Goal: Information Seeking & Learning: Learn about a topic

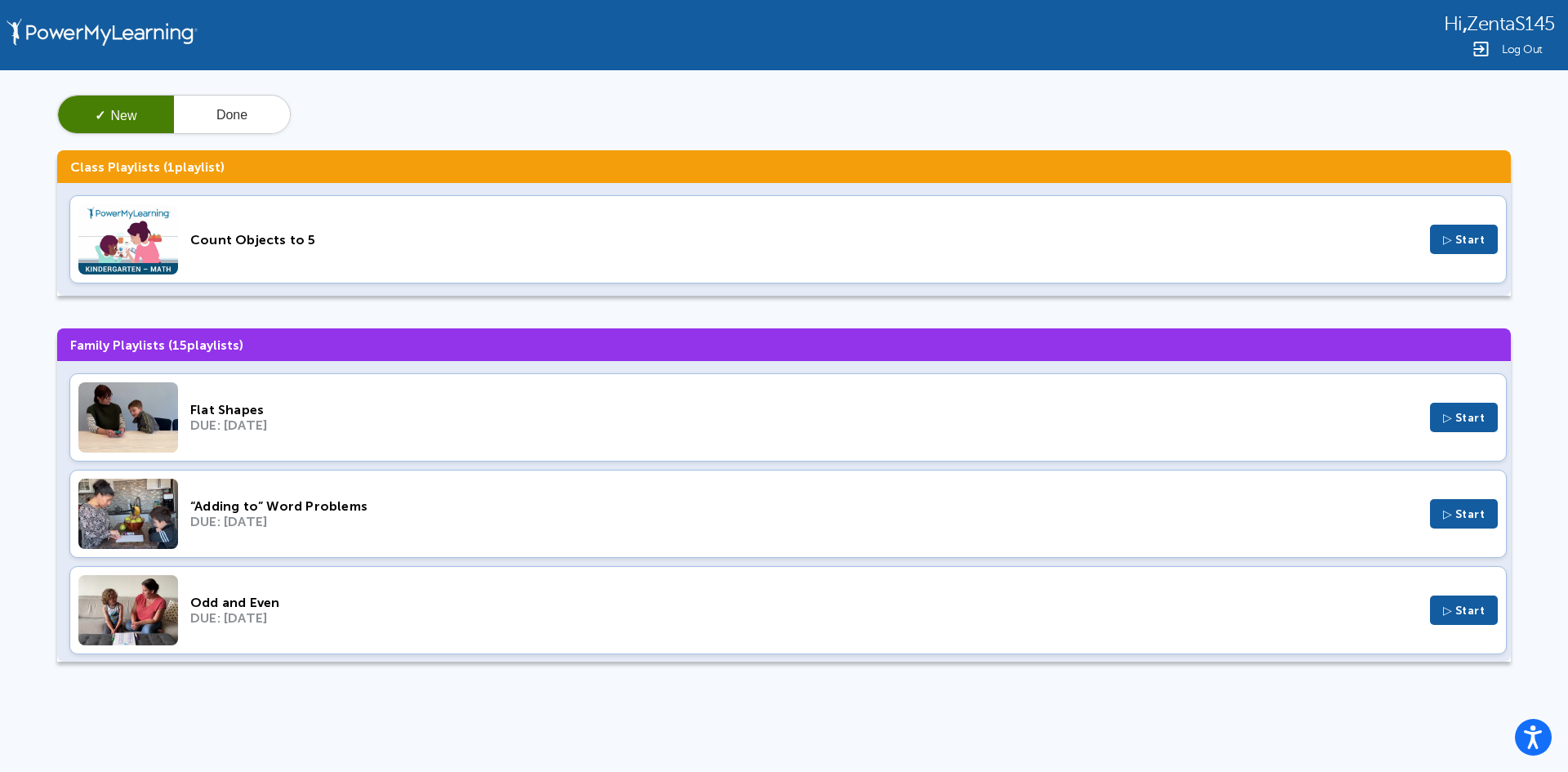
click at [370, 409] on div "Flat Shapes" at bounding box center [804, 410] width 1227 height 16
click at [448, 497] on div "“Adding to” Word Problems DUE: Mar 26, 2023 ▷ Start" at bounding box center [788, 514] width 1438 height 88
click at [456, 536] on div "“Adding to” Word Problems DUE: Mar 26, 2023 ▷ Start" at bounding box center [788, 514] width 1438 height 88
click at [635, 617] on div "DUE: Mar 19, 2023" at bounding box center [804, 617] width 1227 height 16
click at [1501, 23] on span "ZentaS145" at bounding box center [1511, 23] width 88 height 23
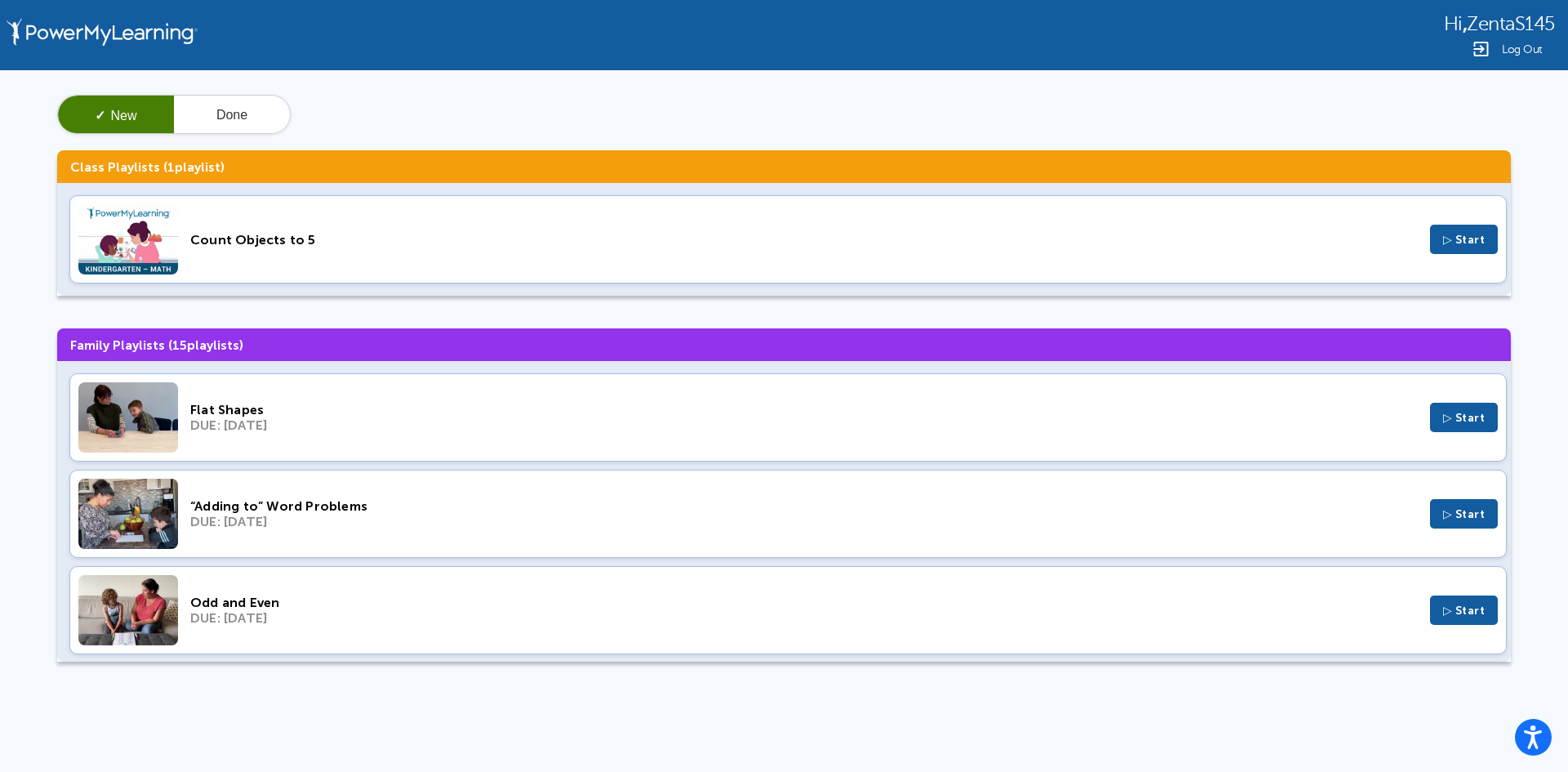
click at [1501, 23] on span "ZentaS145" at bounding box center [1511, 23] width 88 height 23
copy span "ZentaS145"
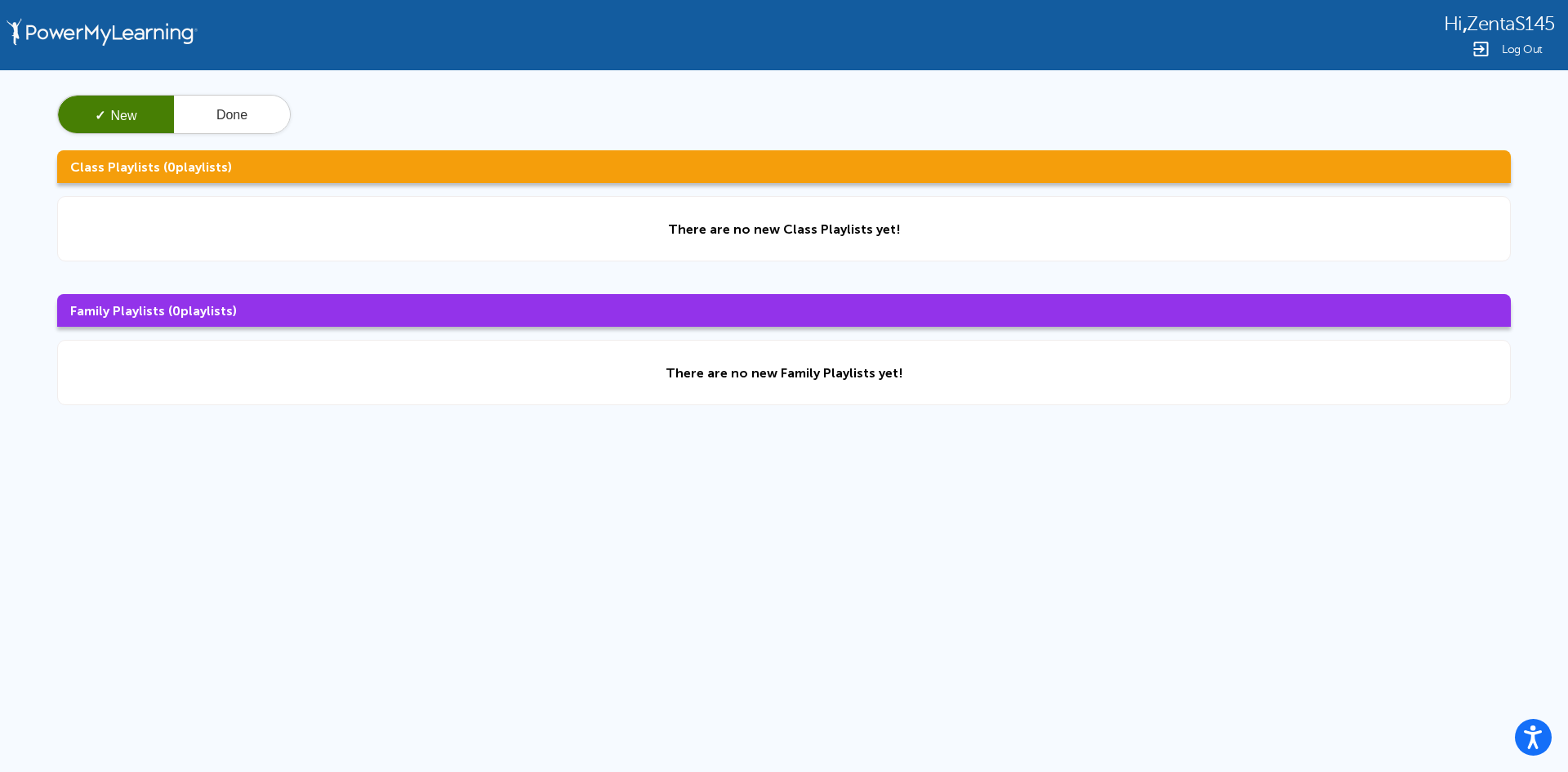
click at [1517, 55] on span "Log Out" at bounding box center [1522, 49] width 41 height 13
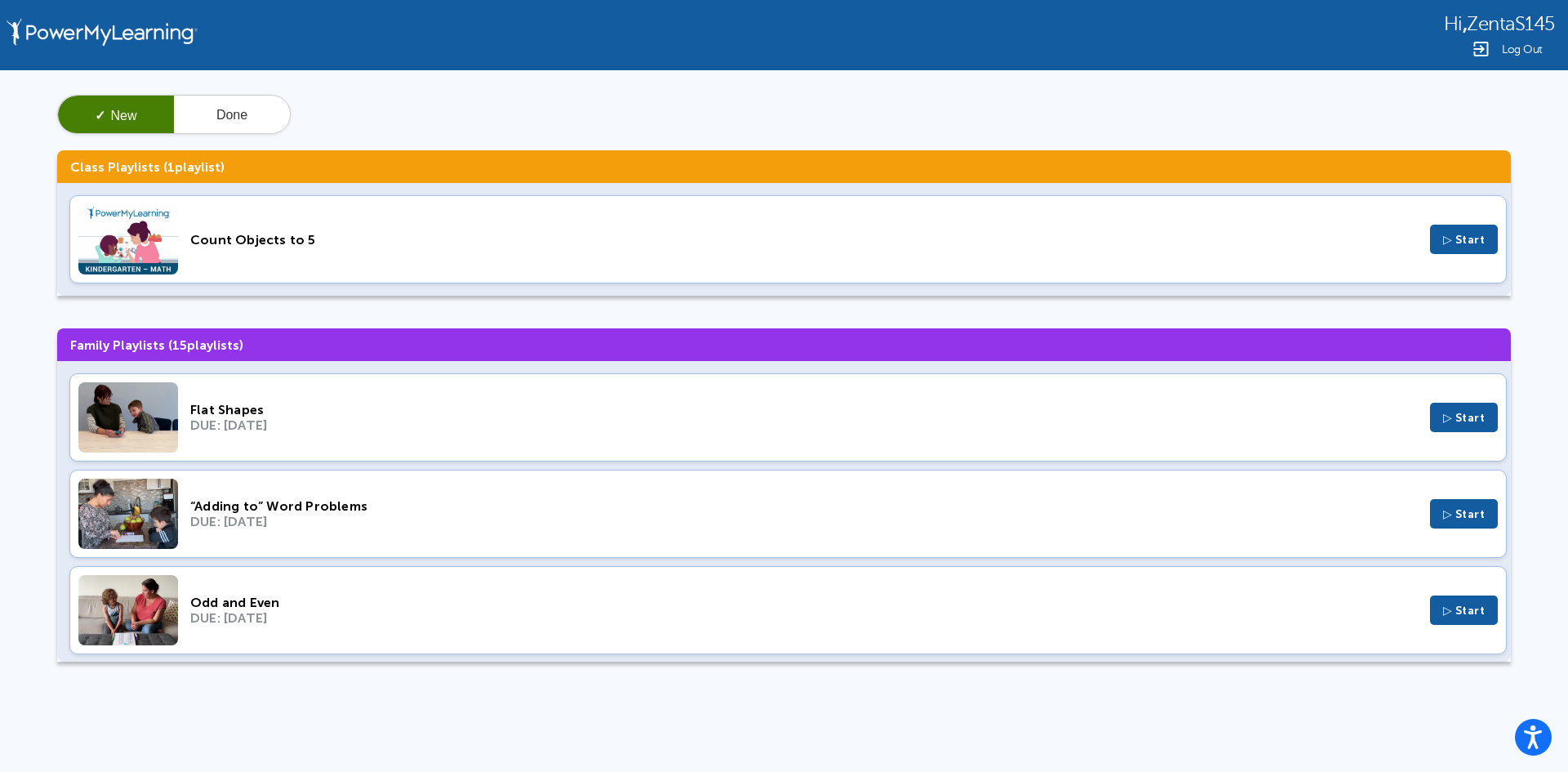
click at [347, 429] on div "DUE: Jul 17, 2025" at bounding box center [804, 425] width 1227 height 16
click at [404, 522] on div "DUE: Mar 26, 2023" at bounding box center [804, 522] width 1227 height 16
click at [445, 612] on div "DUE: Mar 19, 2023" at bounding box center [804, 617] width 1227 height 16
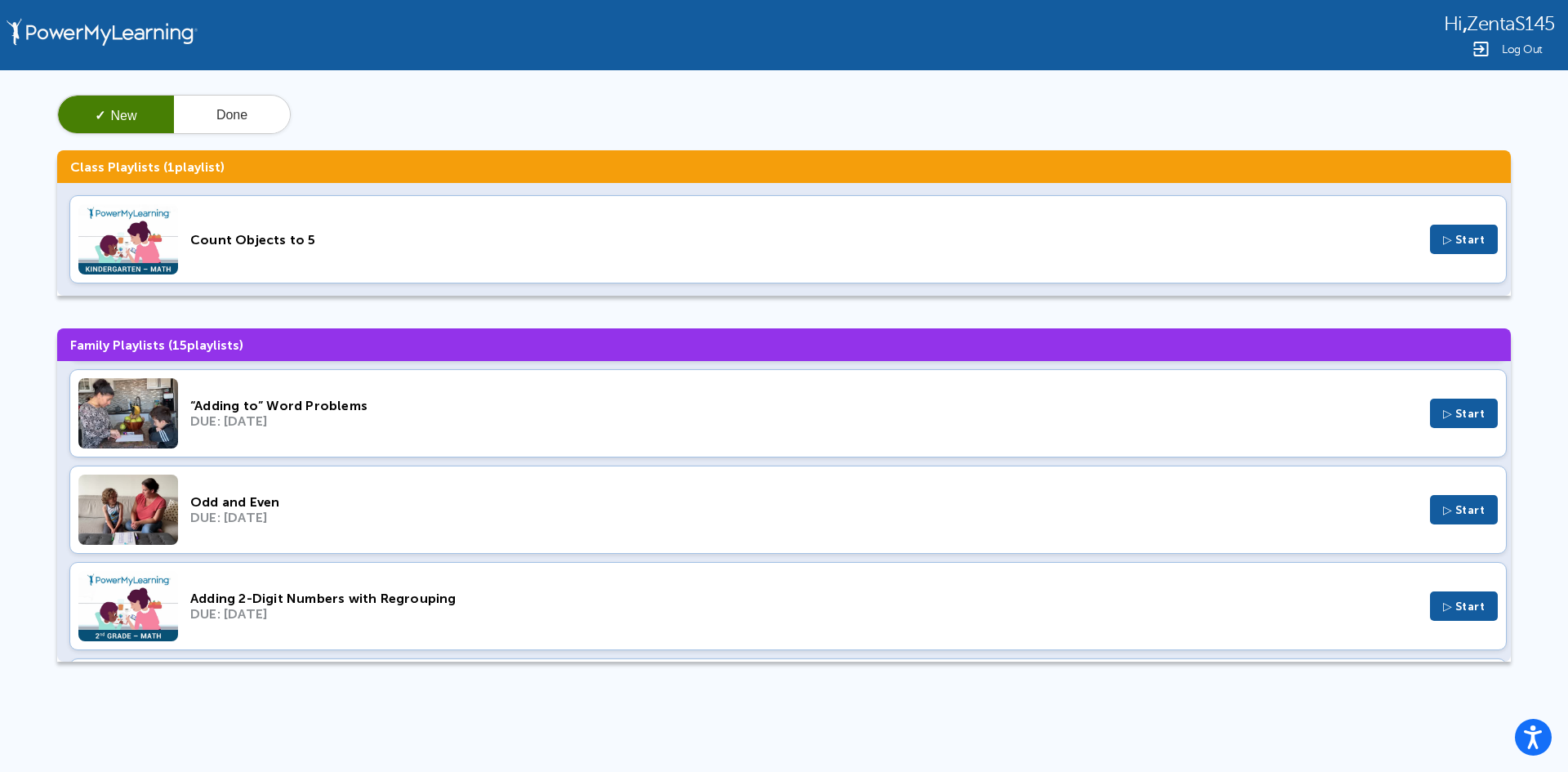
scroll to position [245, 0]
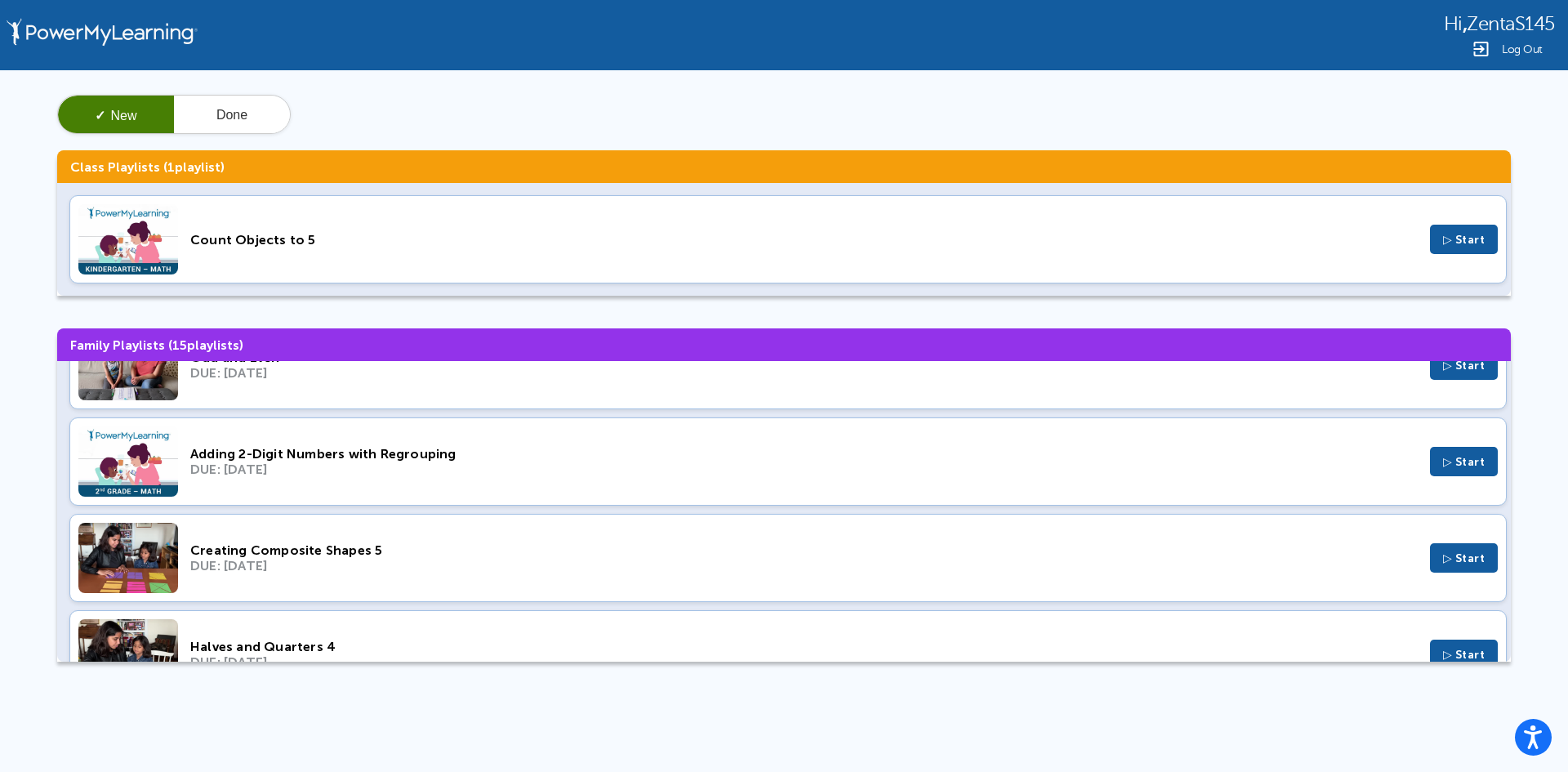
click at [466, 456] on div "Adding 2-Digit Numbers with Regrouping" at bounding box center [804, 454] width 1227 height 16
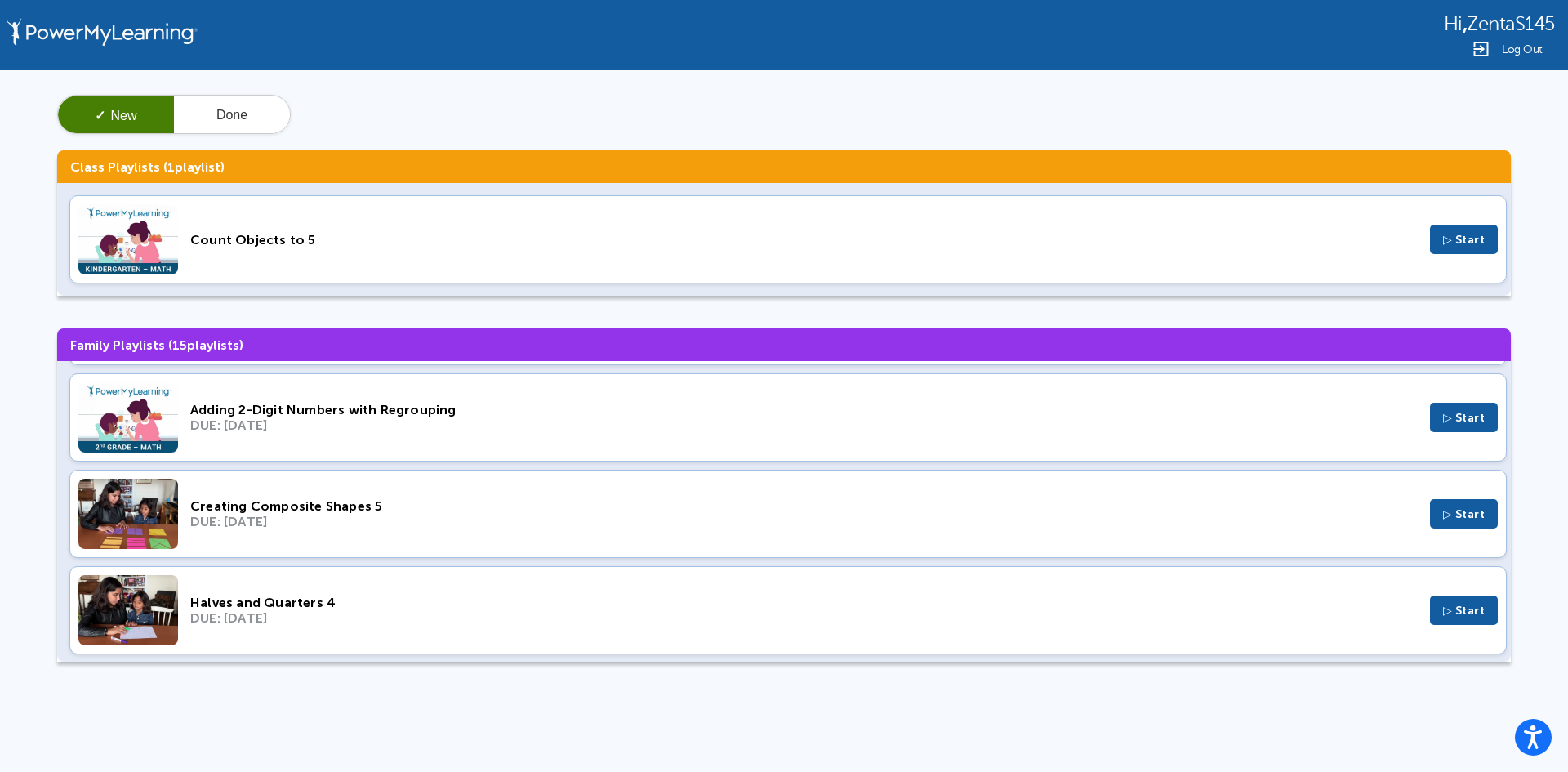
scroll to position [327, 0]
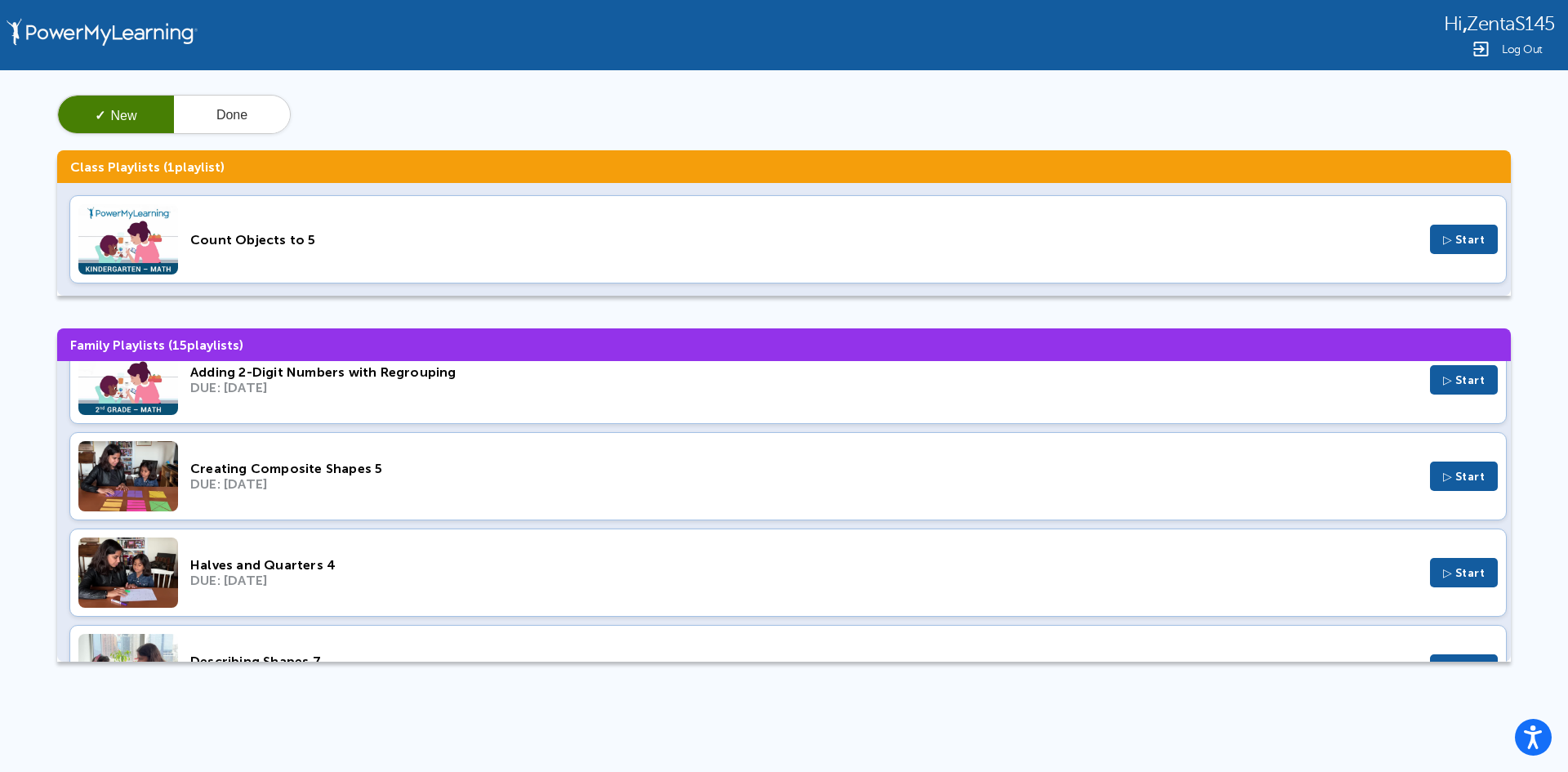
click at [504, 560] on div "Halves and Quarters 4" at bounding box center [804, 565] width 1227 height 16
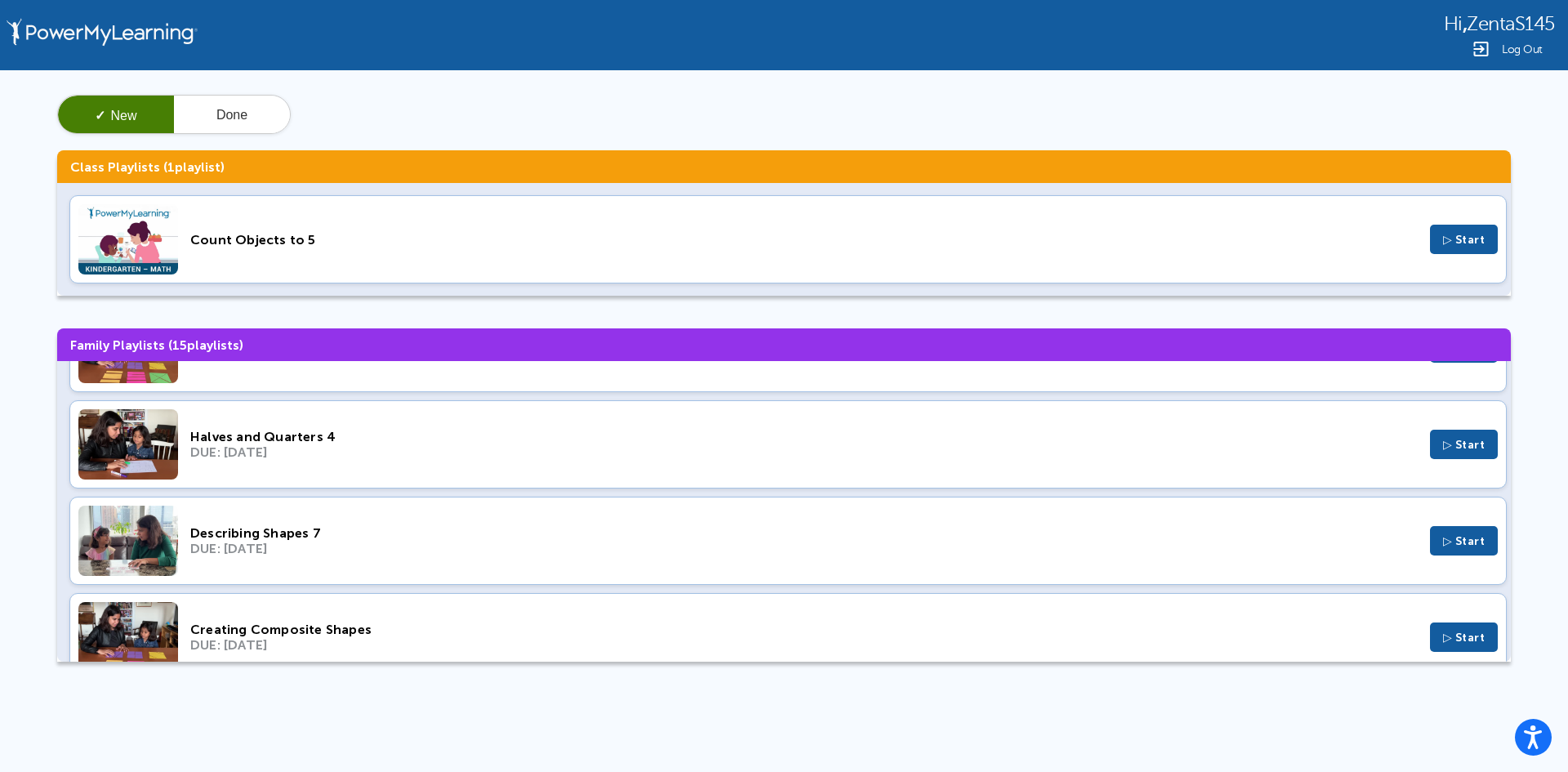
scroll to position [490, 0]
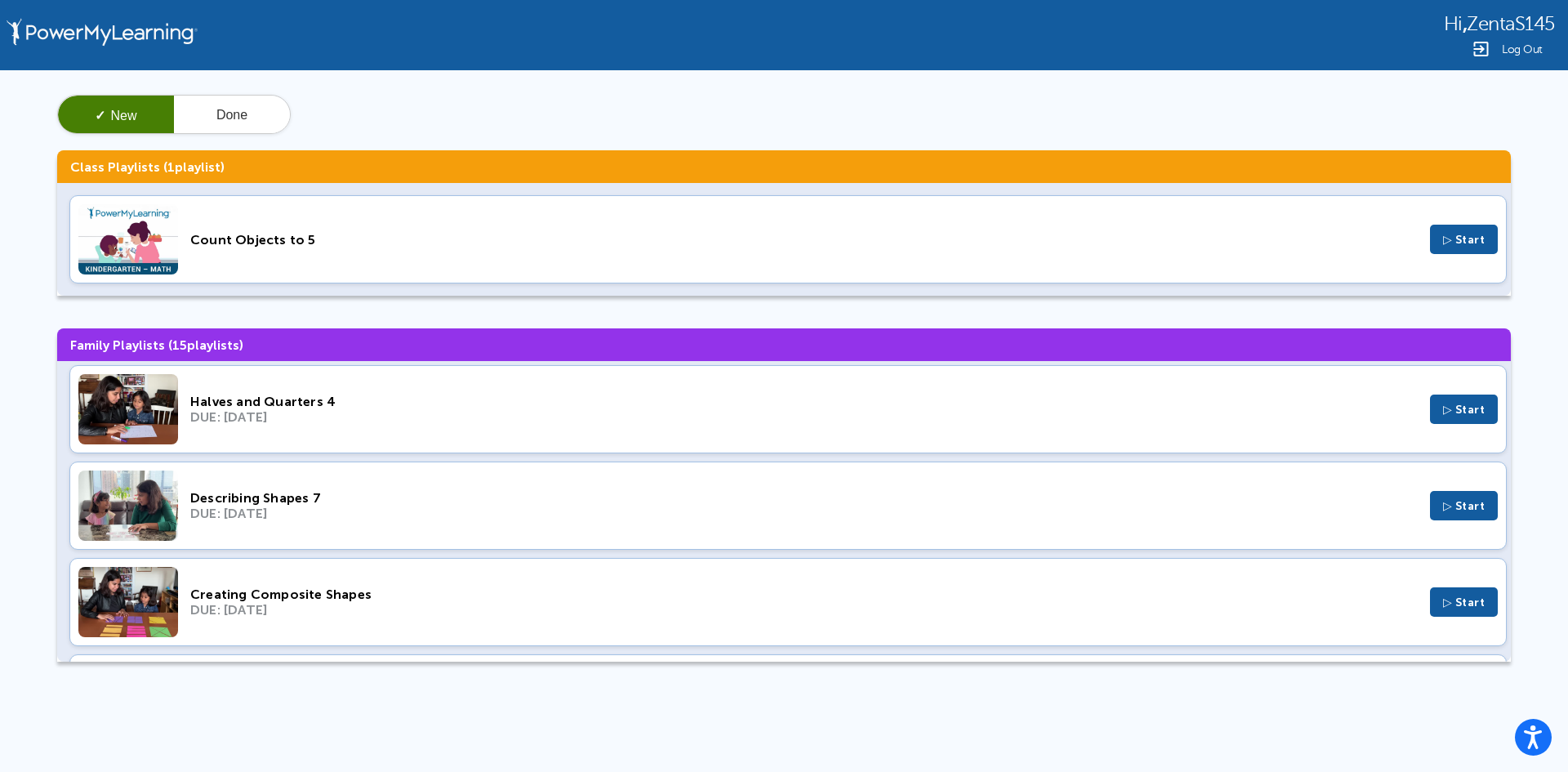
click at [618, 512] on div "DUE: Dec 18, 2022" at bounding box center [804, 514] width 1227 height 16
click at [553, 237] on div "Count Objects to 5" at bounding box center [804, 240] width 1227 height 16
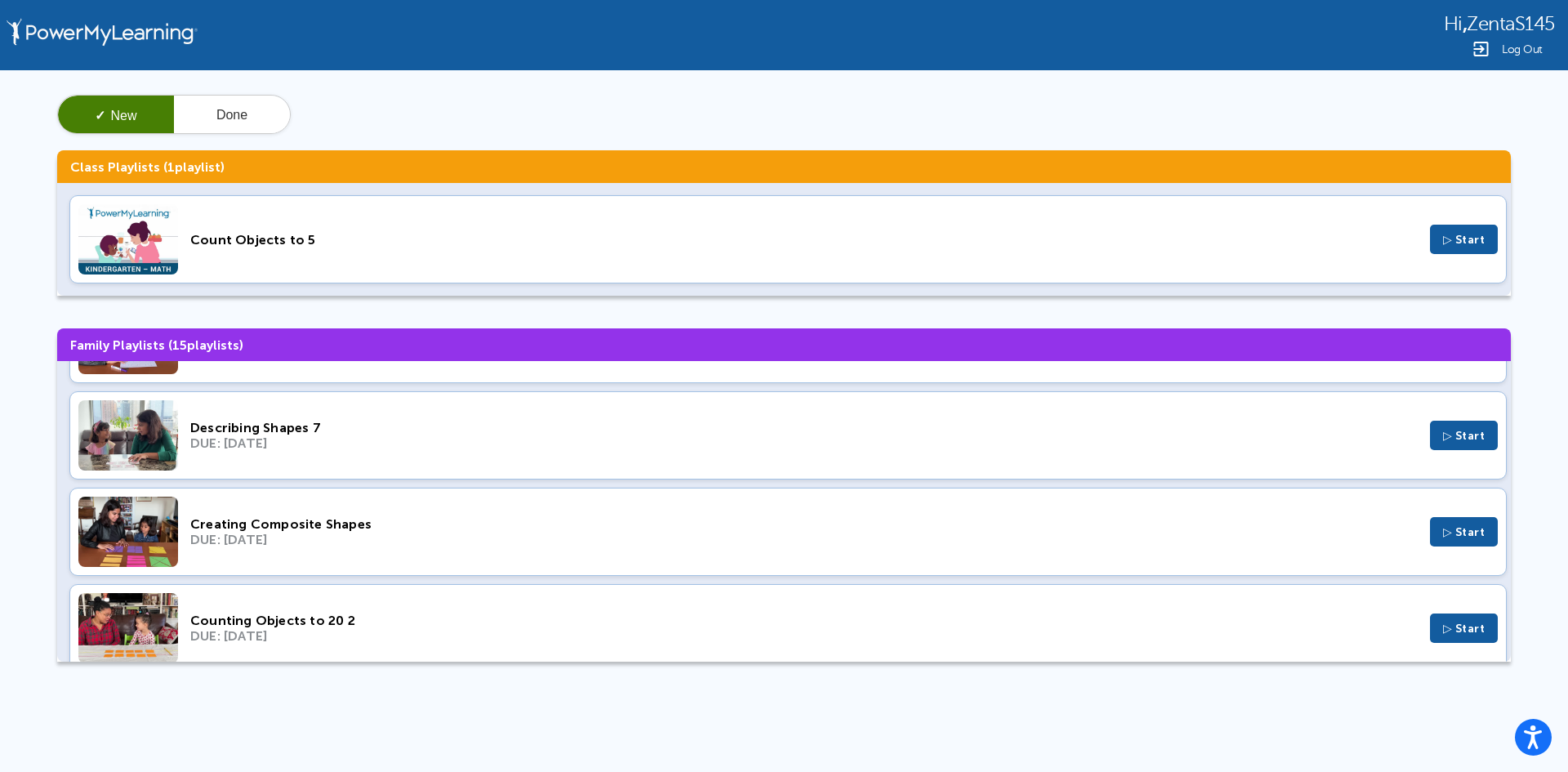
scroll to position [654, 0]
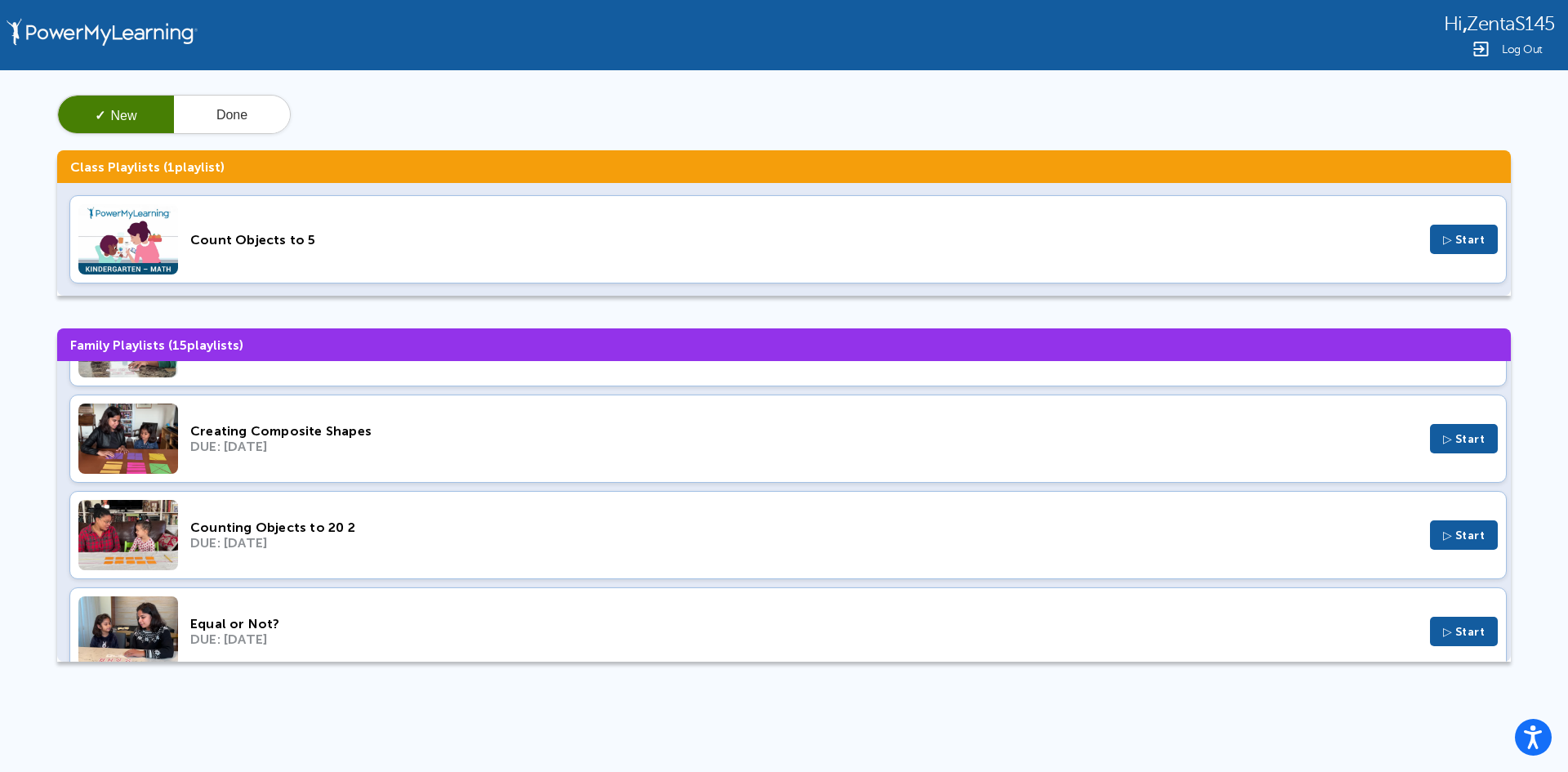
click at [407, 427] on div "Creating Composite Shapes" at bounding box center [804, 431] width 1227 height 16
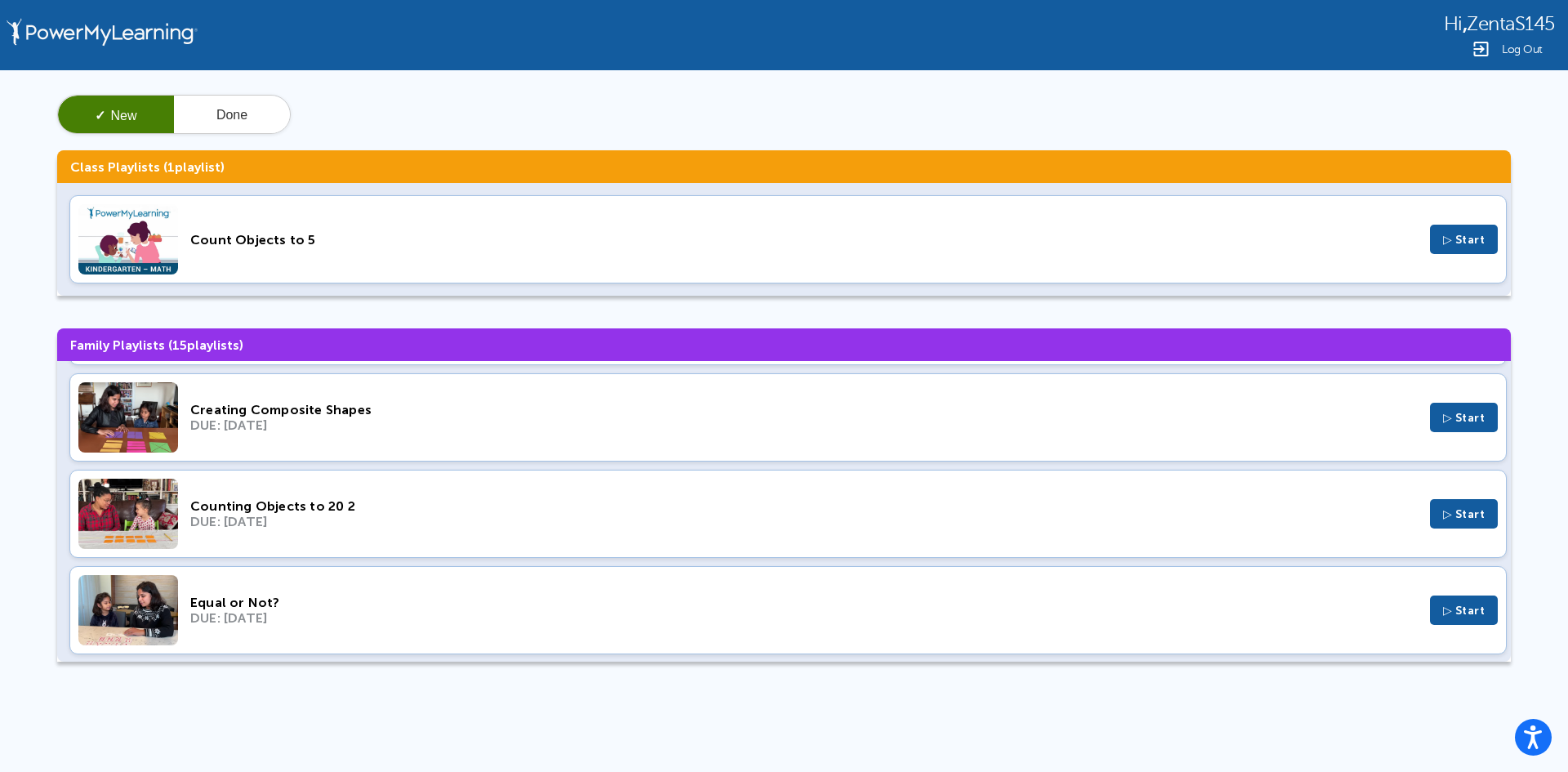
scroll to position [735, 0]
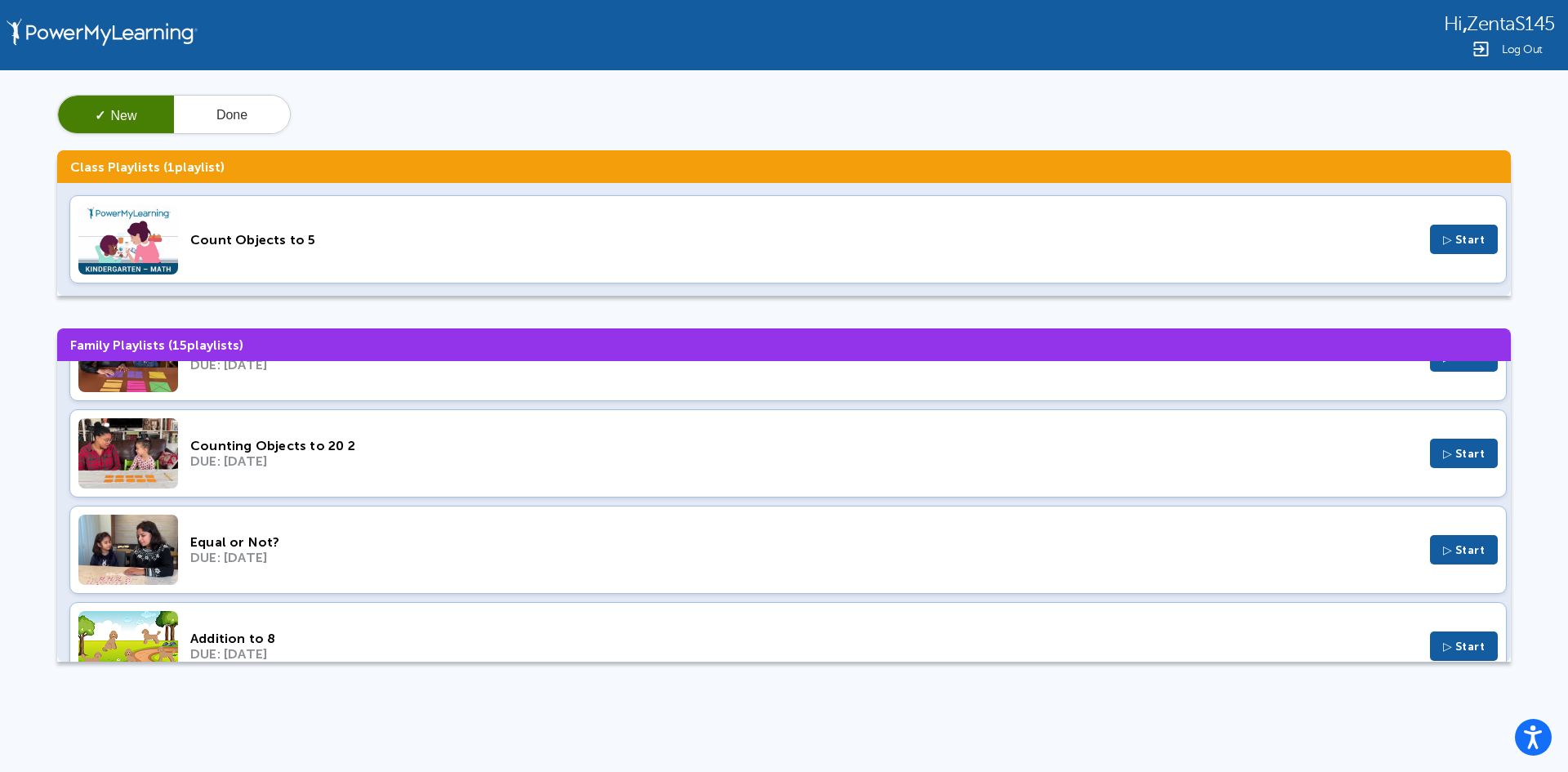
click at [412, 541] on div "Equal or Not?" at bounding box center [804, 542] width 1227 height 16
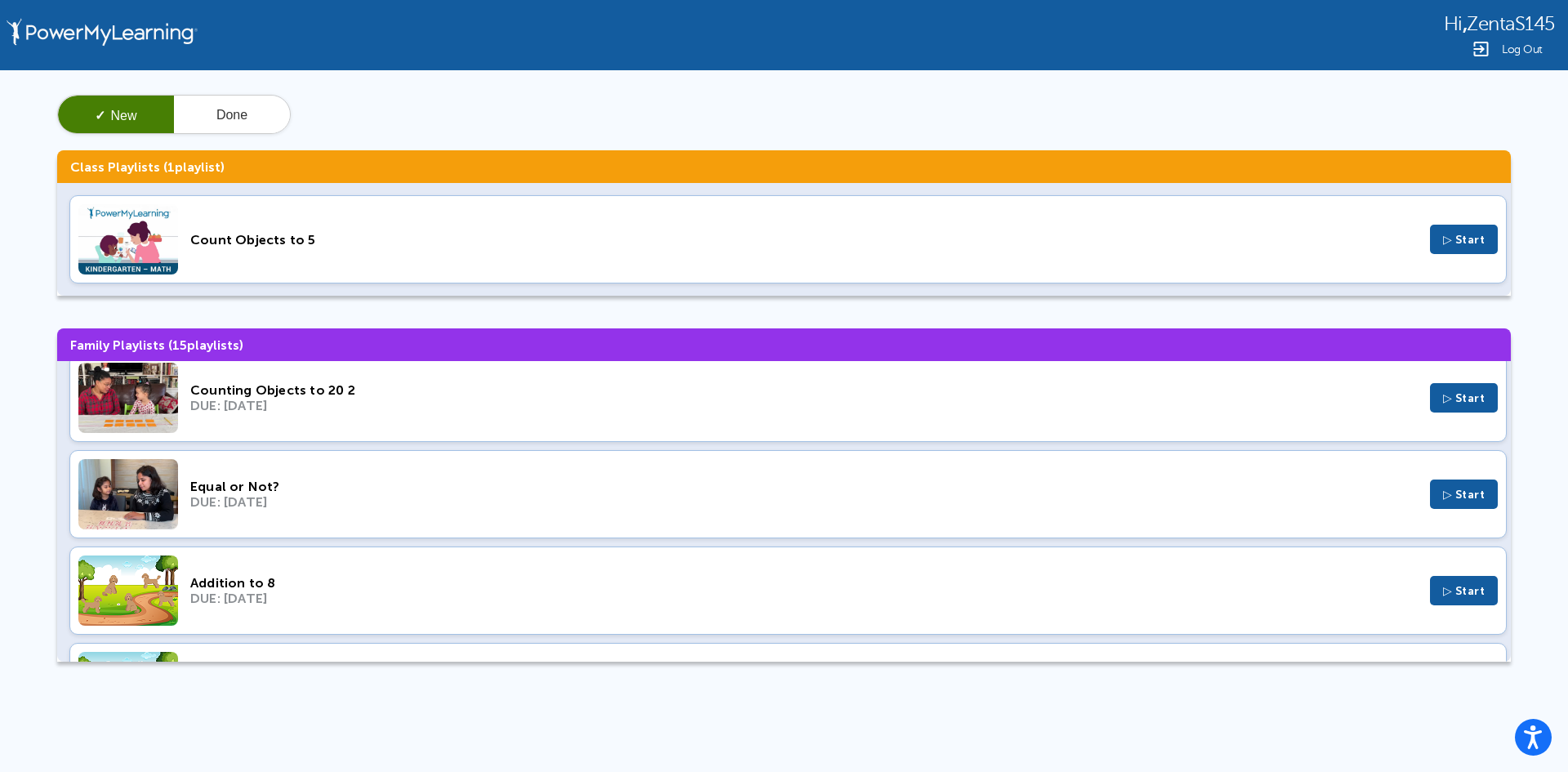
scroll to position [816, 0]
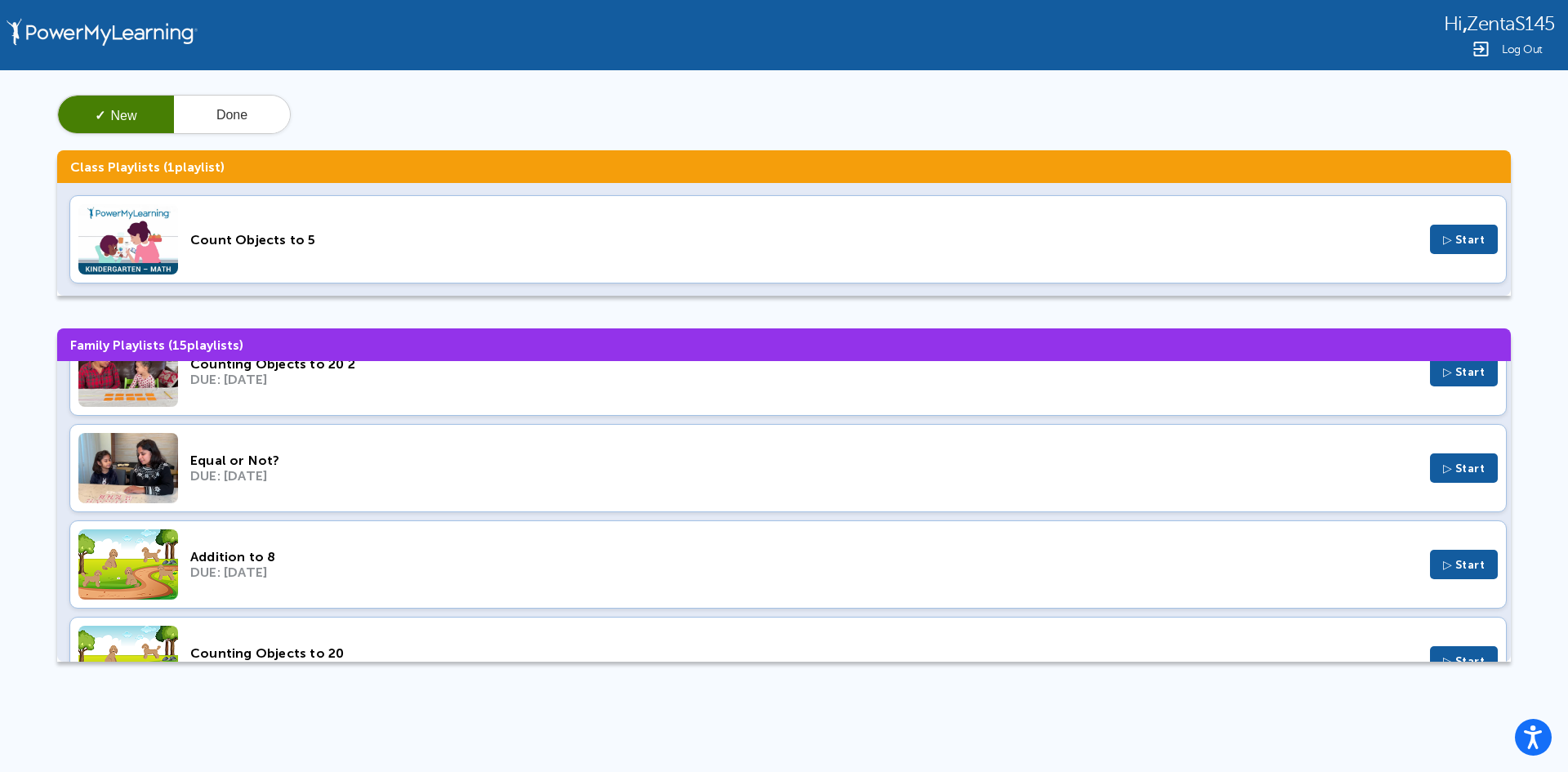
click at [471, 561] on div "Addition to 8" at bounding box center [804, 557] width 1227 height 16
click at [474, 579] on div "Addition to 8 DUE: Mar 20, 2022 ▷ Start" at bounding box center [788, 565] width 1438 height 88
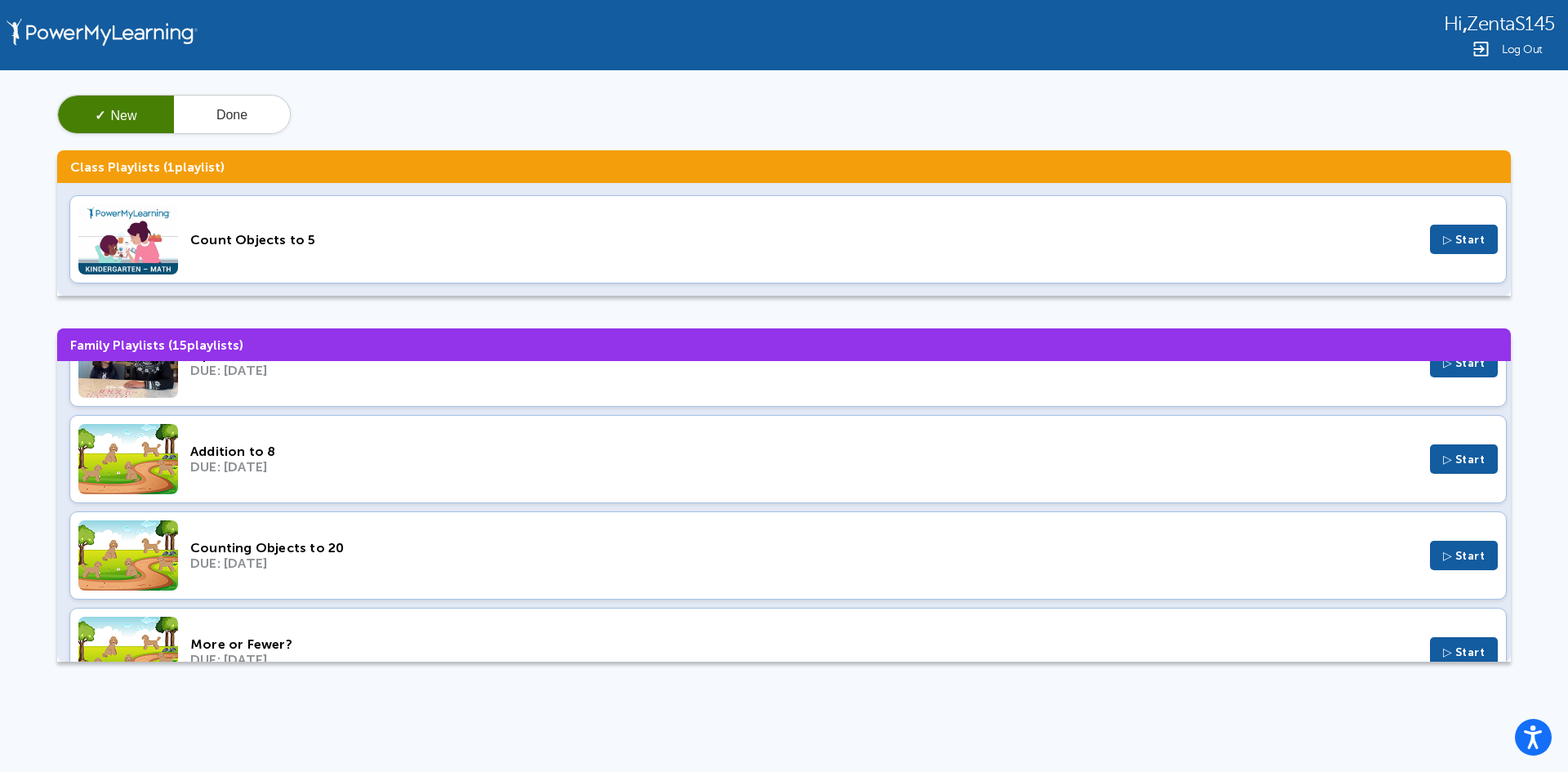
scroll to position [1062, 0]
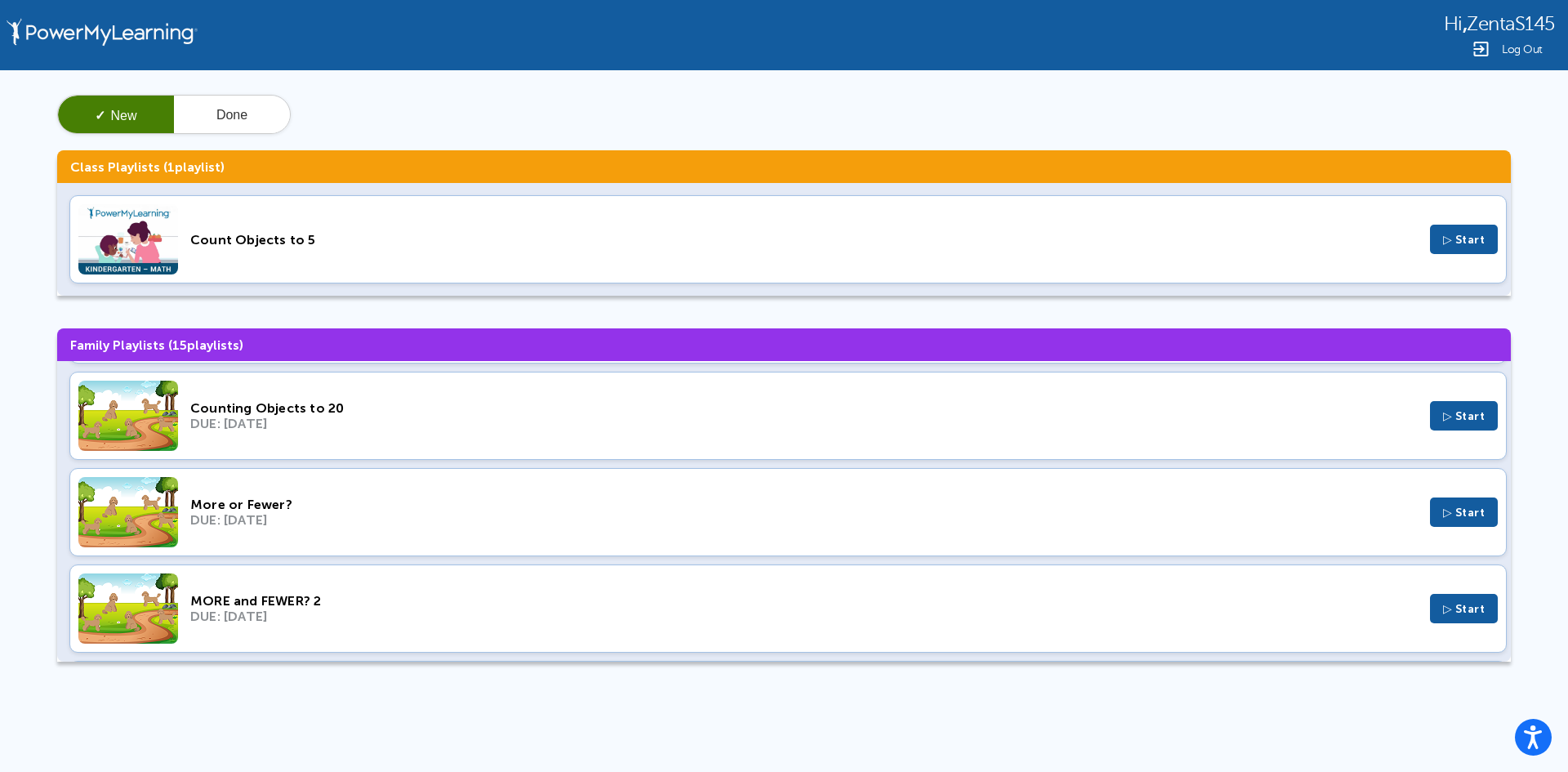
click at [466, 431] on div "Counting Objects to 20 DUE: Mar 20, 2022 ▷ Start" at bounding box center [788, 416] width 1438 height 88
click at [468, 631] on div "MORE and FEWER? 2 DUE: Jan 17, 2022 ▷ Start" at bounding box center [788, 609] width 1438 height 88
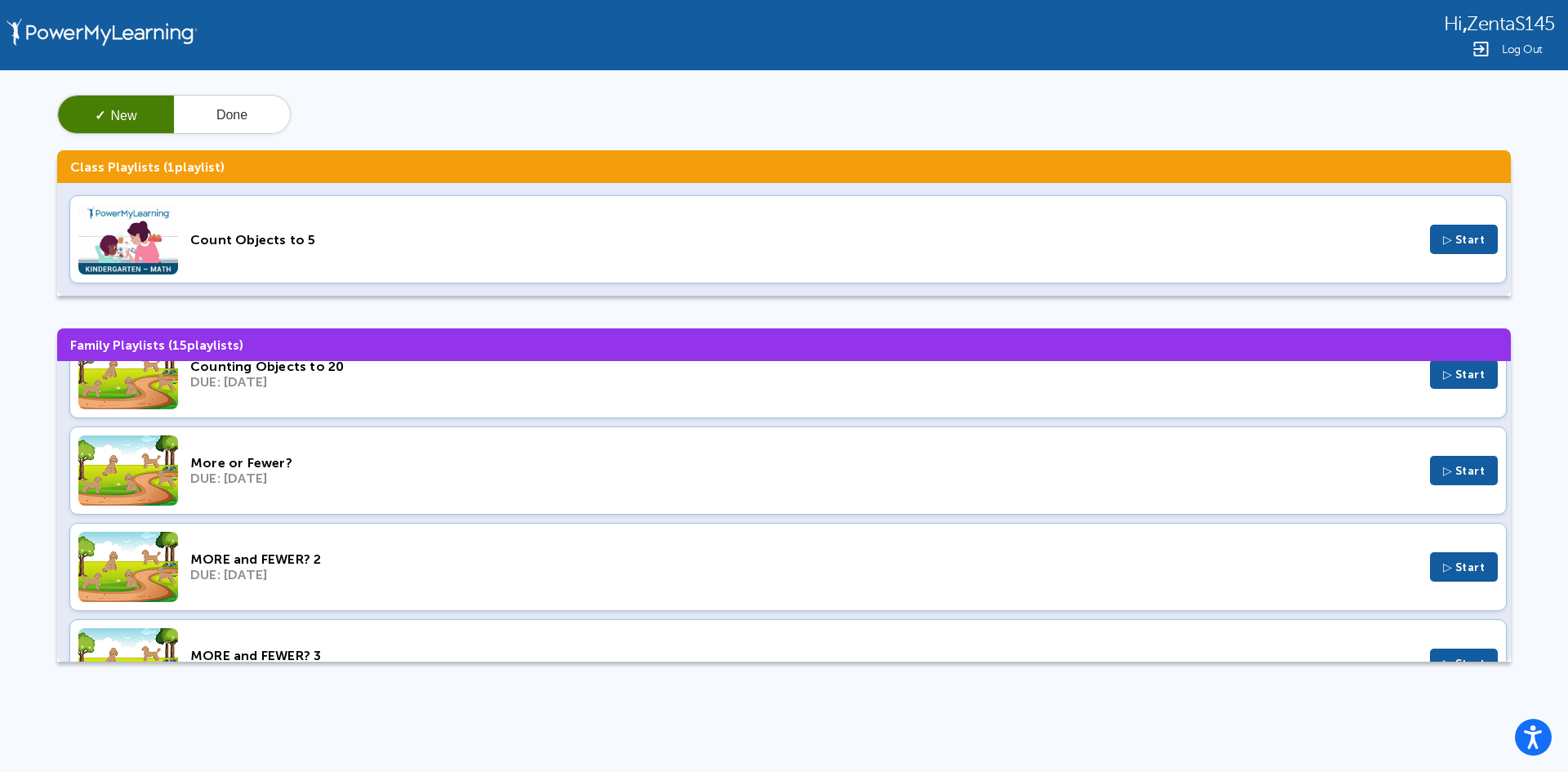
scroll to position [1143, 0]
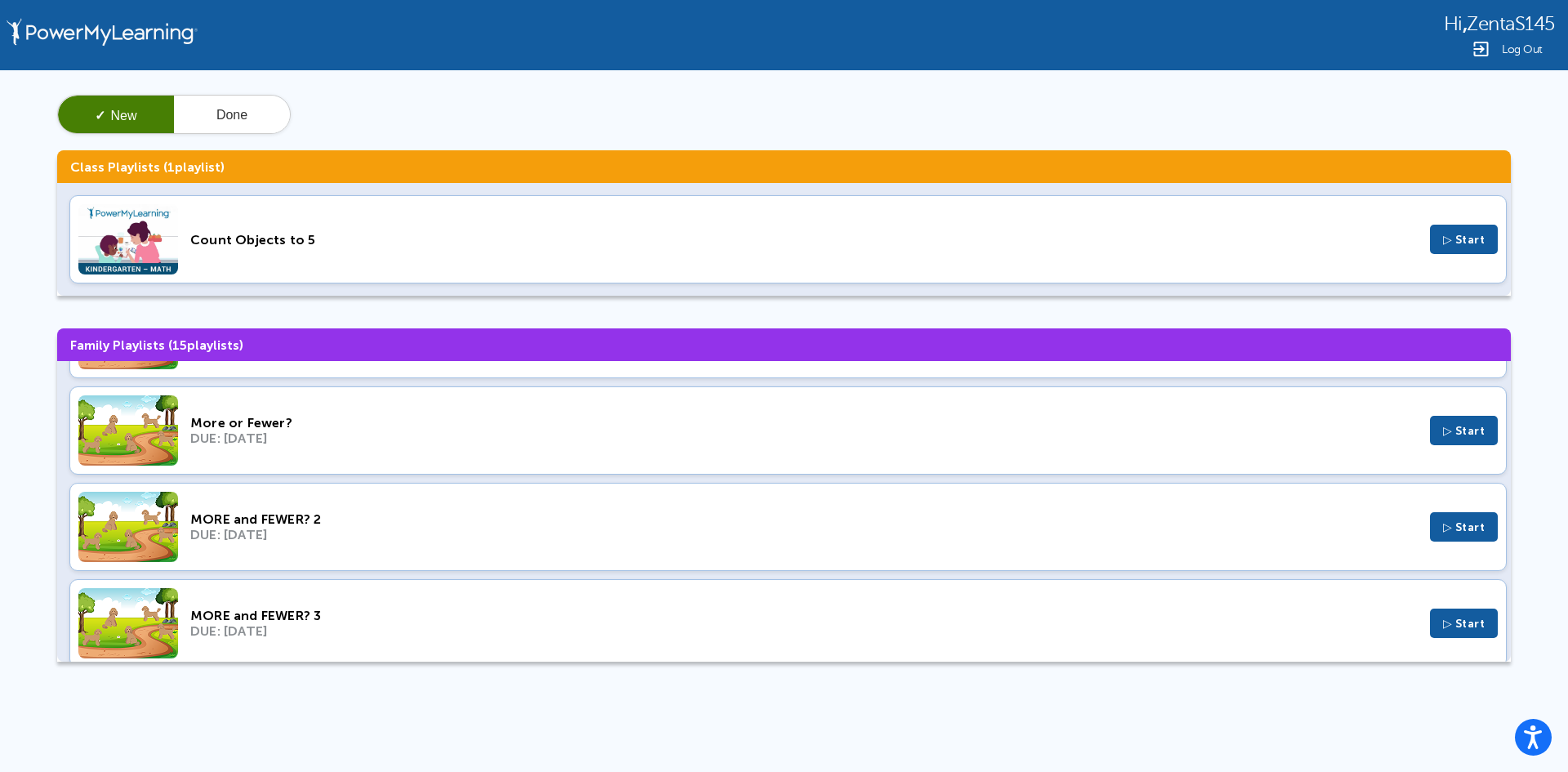
click at [423, 605] on div "MORE and FEWER? 3 DUE: Jan 17, 2022 ▷ Start" at bounding box center [788, 623] width 1438 height 88
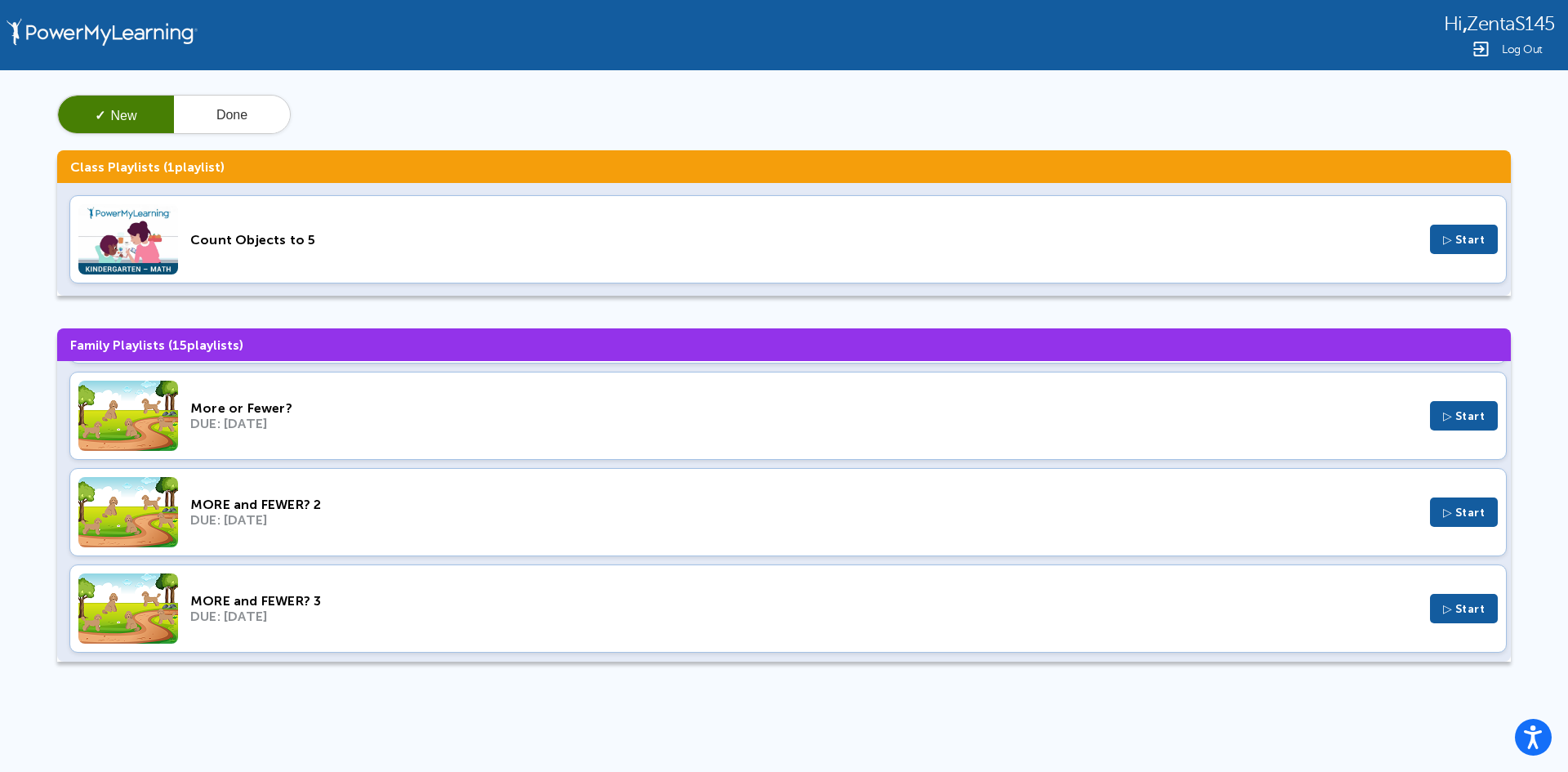
scroll to position [1161, 0]
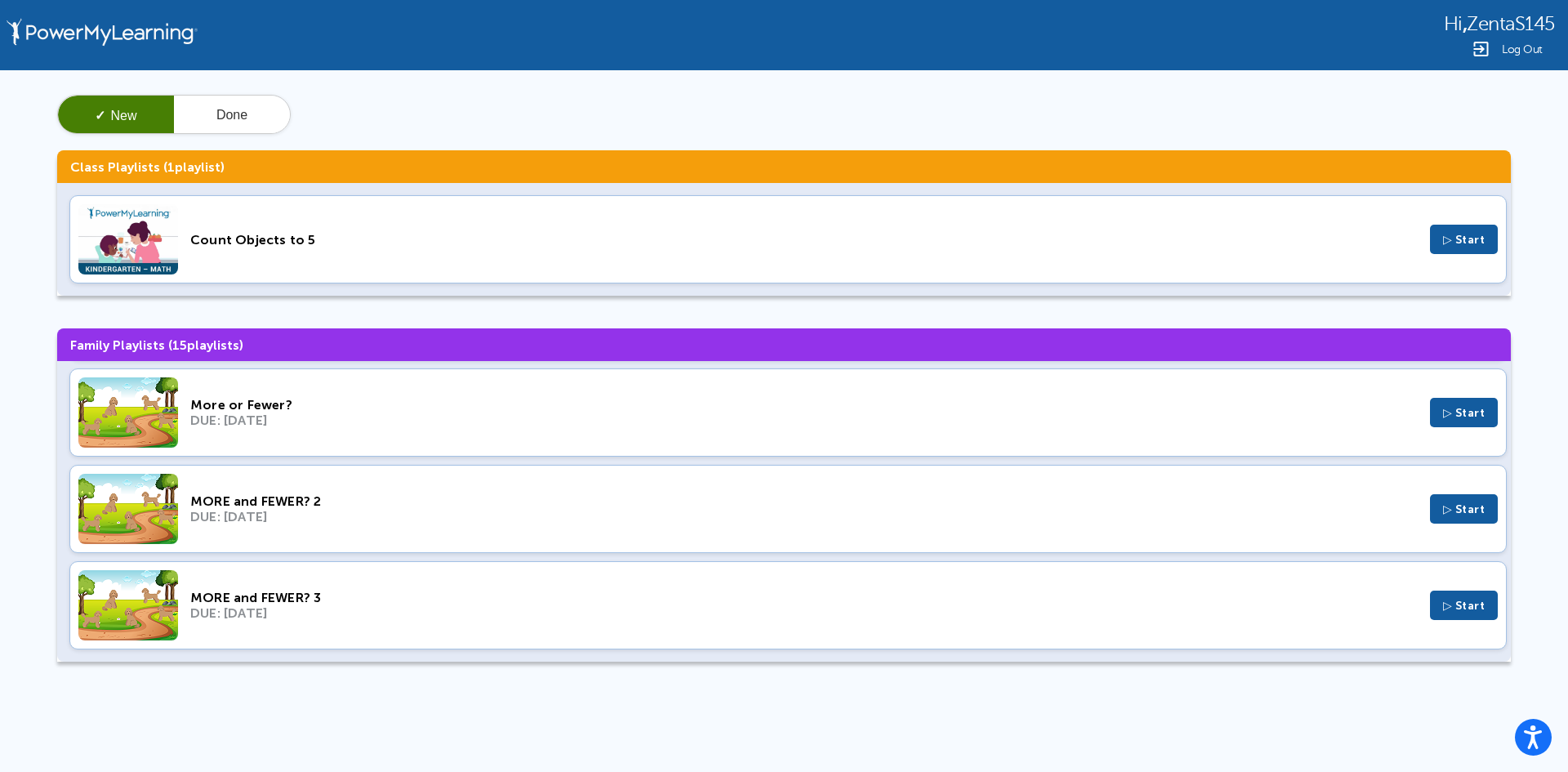
click at [554, 613] on div "DUE: Jan 17, 2022" at bounding box center [804, 613] width 1227 height 16
click at [238, 118] on button "Done" at bounding box center [232, 115] width 115 height 39
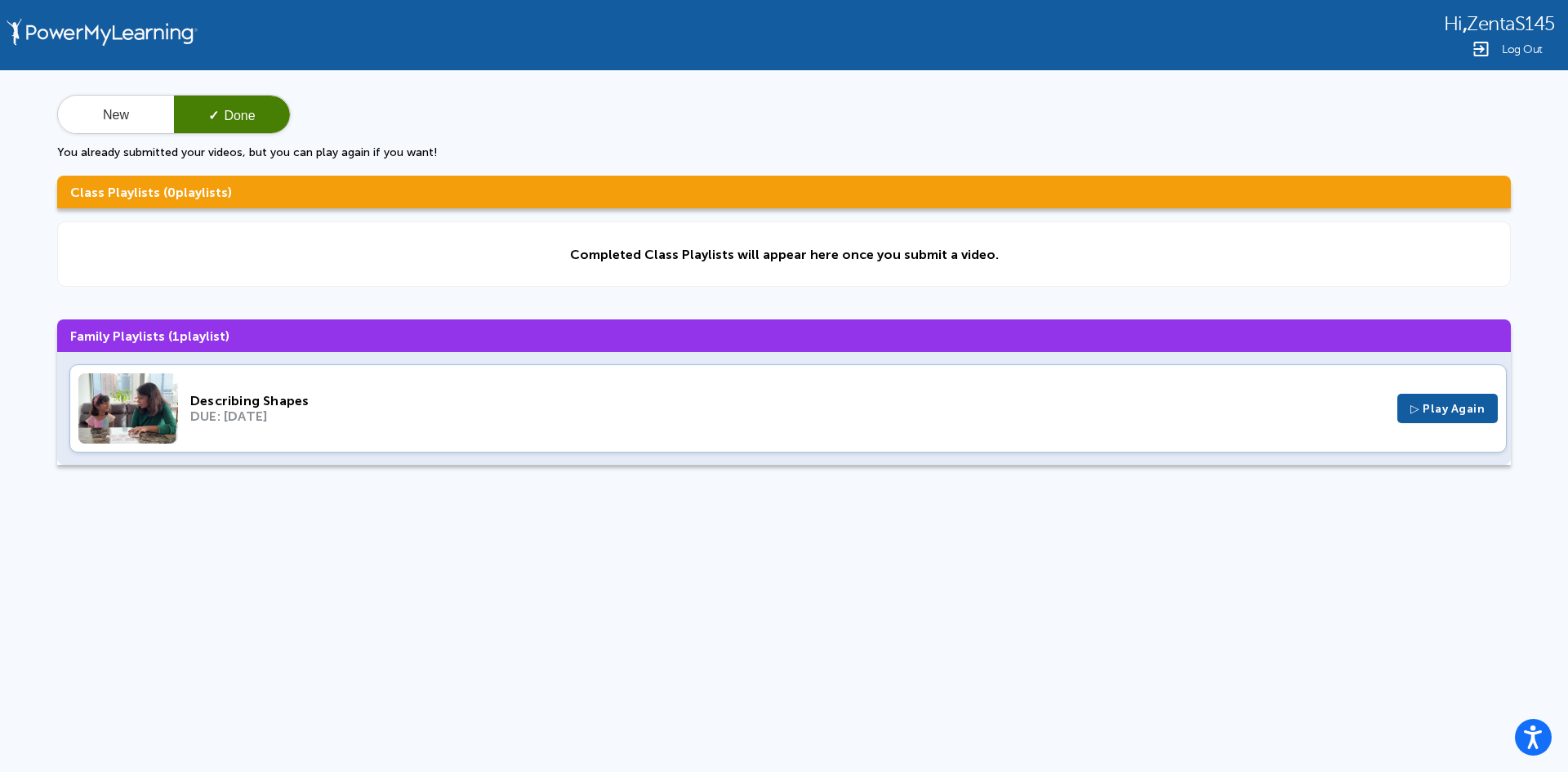
scroll to position [0, 0]
click at [312, 397] on div "Describing Shapes" at bounding box center [787, 400] width 1195 height 16
drag, startPoint x: 106, startPoint y: 111, endPoint x: 127, endPoint y: 151, distance: 45.2
click at [106, 114] on button "New" at bounding box center [115, 115] width 115 height 39
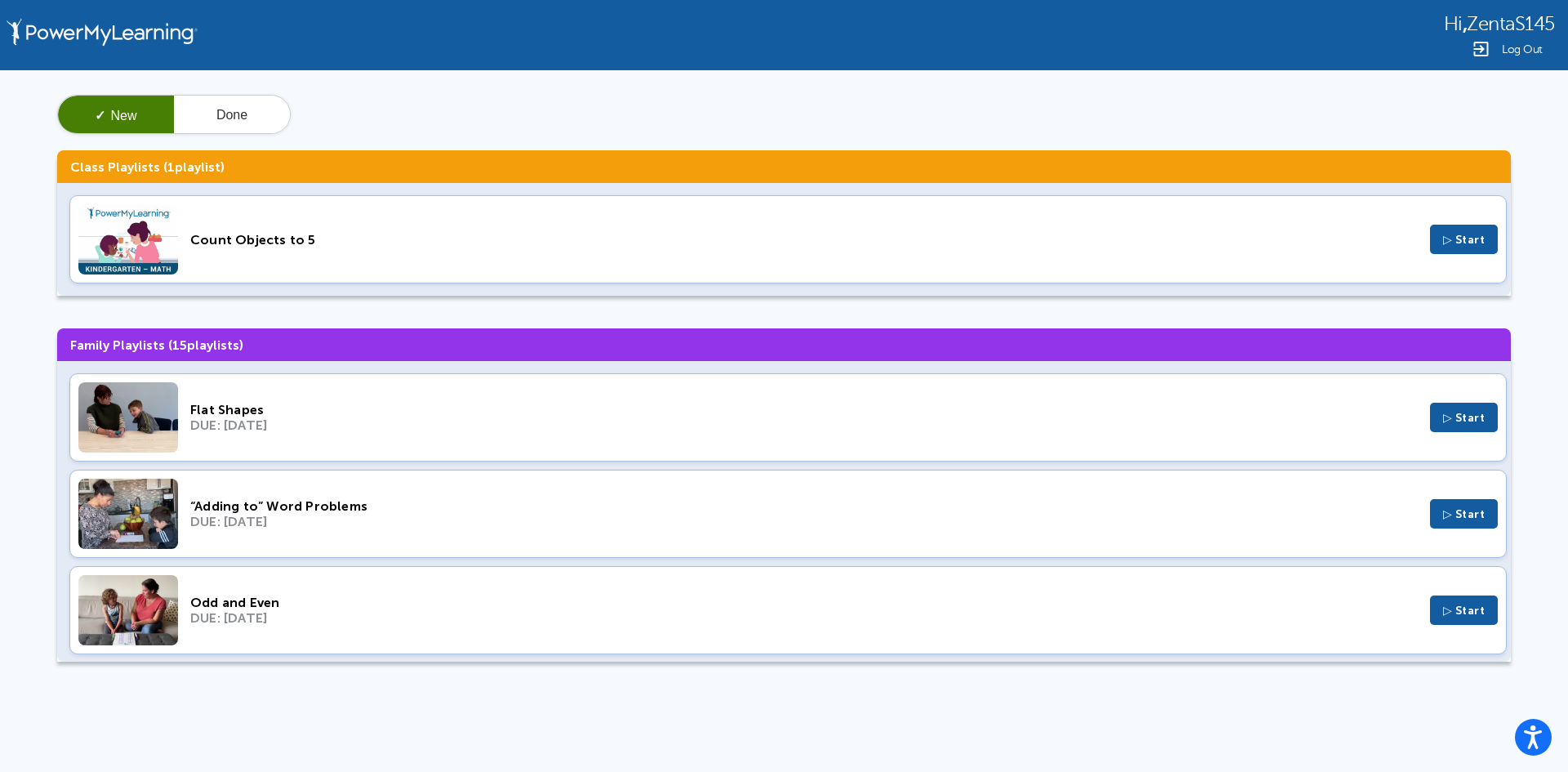
click at [476, 618] on div "DUE: Mar 19, 2023" at bounding box center [804, 617] width 1227 height 16
click at [1495, 59] on div "Hi , ZentaS145 Log Out" at bounding box center [784, 35] width 1568 height 70
click at [1501, 45] on div "Log Out" at bounding box center [1499, 49] width 111 height 20
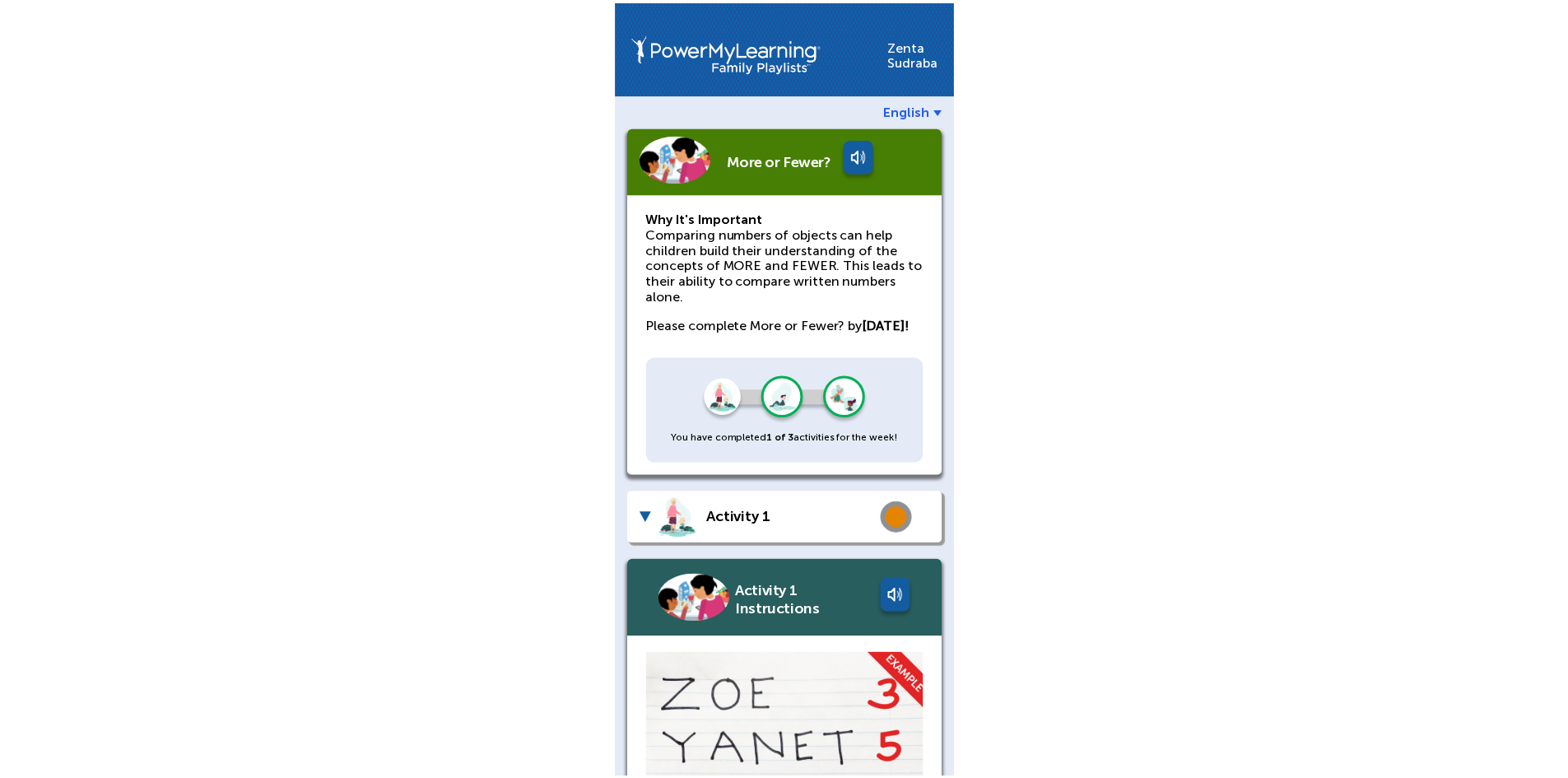
scroll to position [507, 0]
